Goal: Information Seeking & Learning: Learn about a topic

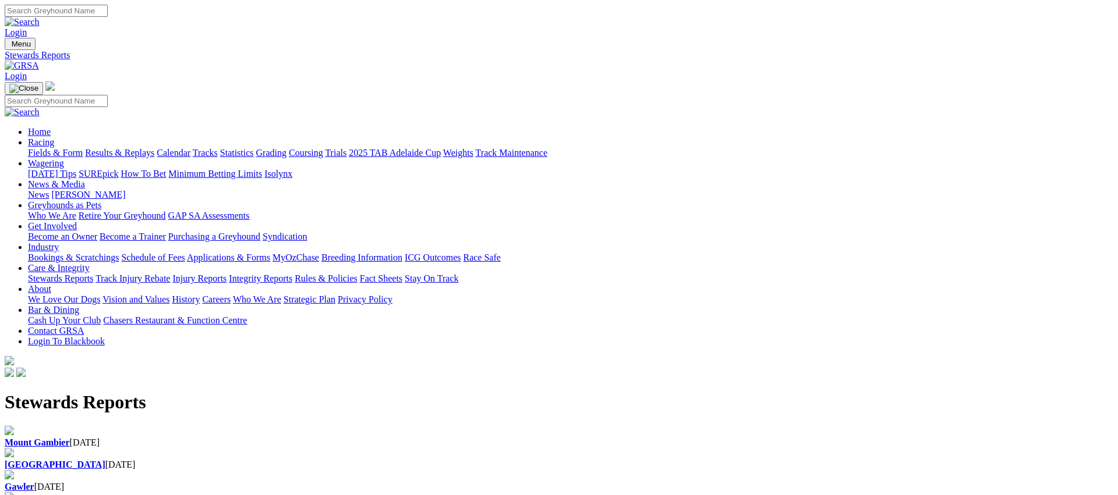
click at [54, 137] on link "Racing" at bounding box center [41, 142] width 26 height 10
click at [473, 148] on link "Weights" at bounding box center [458, 153] width 30 height 10
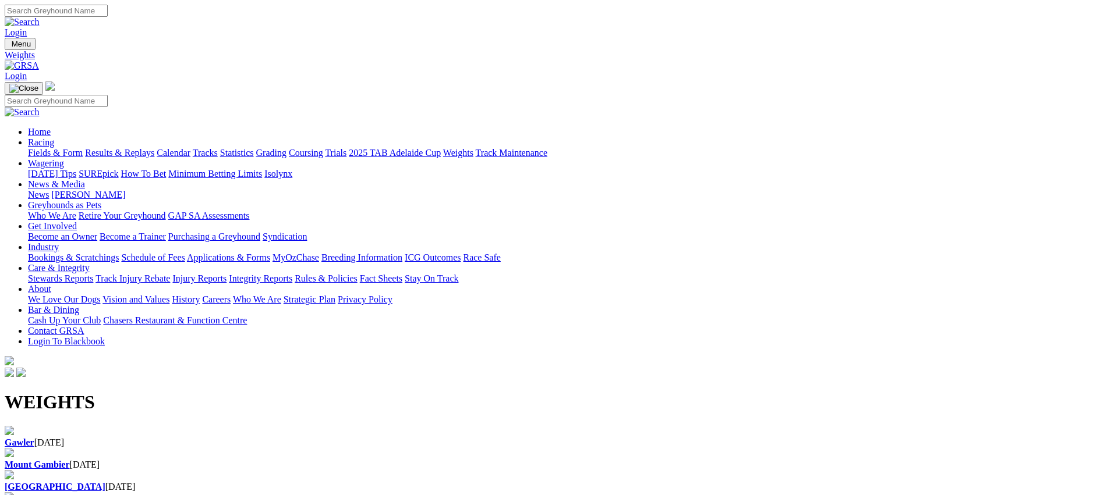
click at [117, 426] on div "Gawler [DATE]" at bounding box center [559, 437] width 1109 height 22
click at [636, 482] on div "Angle Park 02 Oct 2025" at bounding box center [559, 487] width 1109 height 10
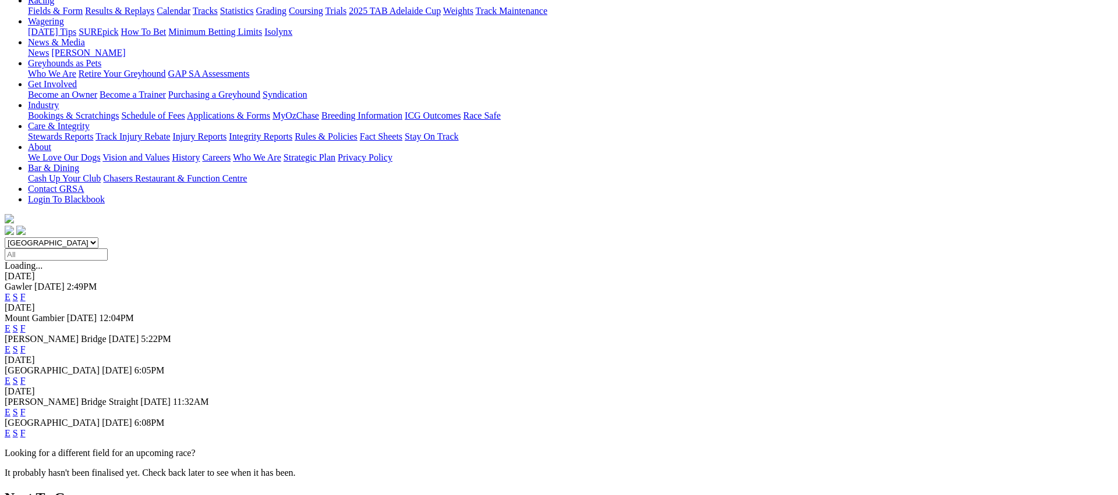
scroll to position [143, 0]
click at [26, 428] on link "F" at bounding box center [22, 433] width 5 height 10
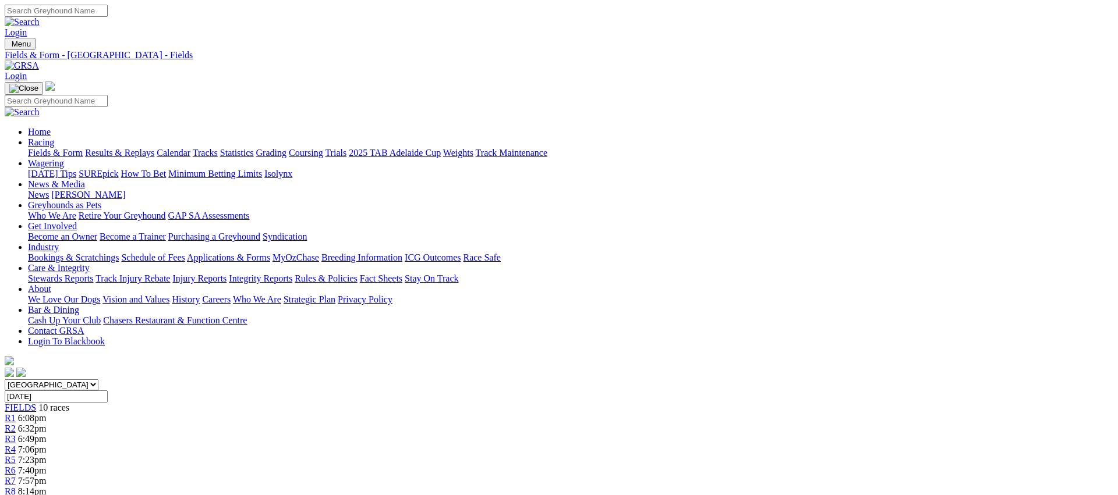
click at [83, 148] on link "Fields & Form" at bounding box center [55, 153] width 55 height 10
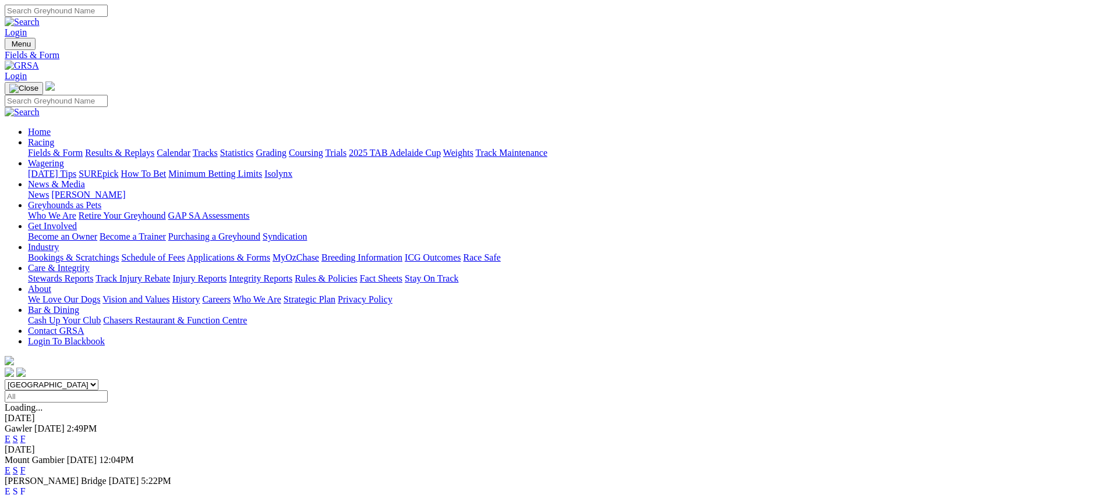
scroll to position [235, 0]
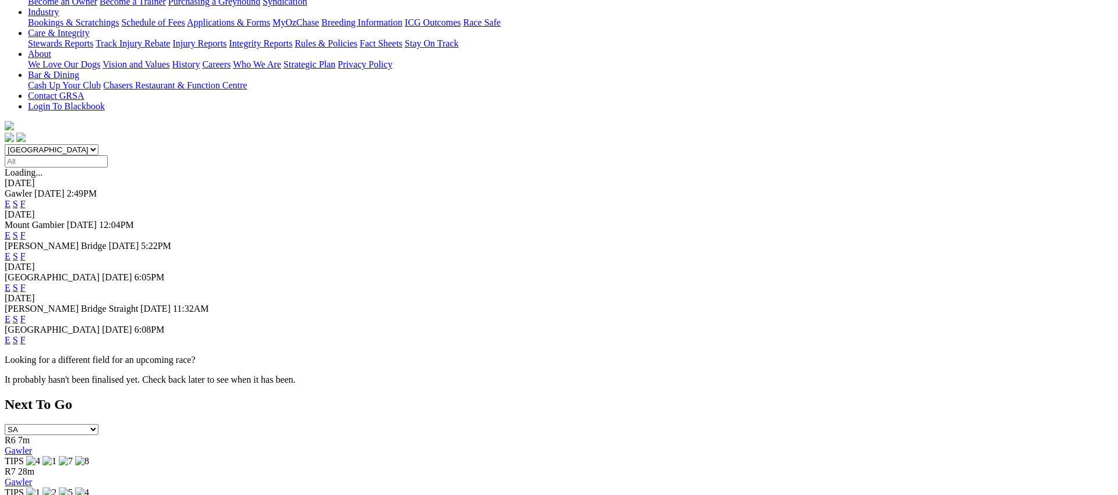
click at [26, 283] on link "F" at bounding box center [22, 288] width 5 height 10
